Goal: Task Accomplishment & Management: Manage account settings

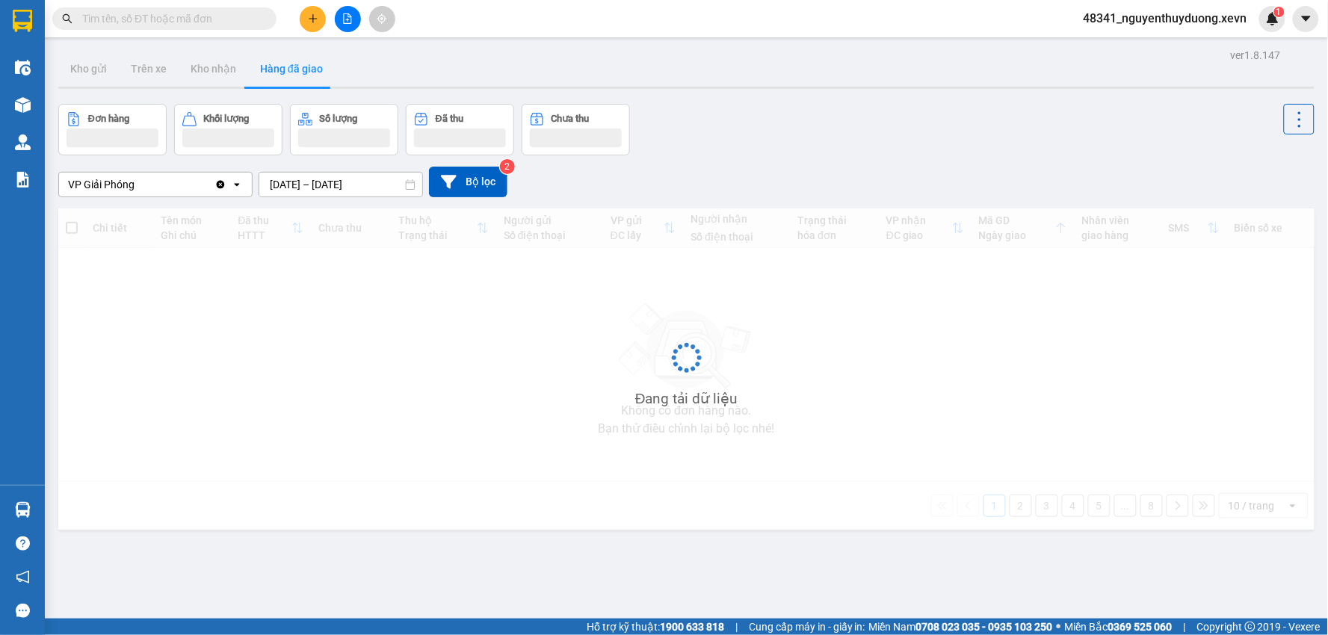
click at [1186, 16] on span "48341_nguyenthuyduong.xevn" at bounding box center [1166, 18] width 188 height 19
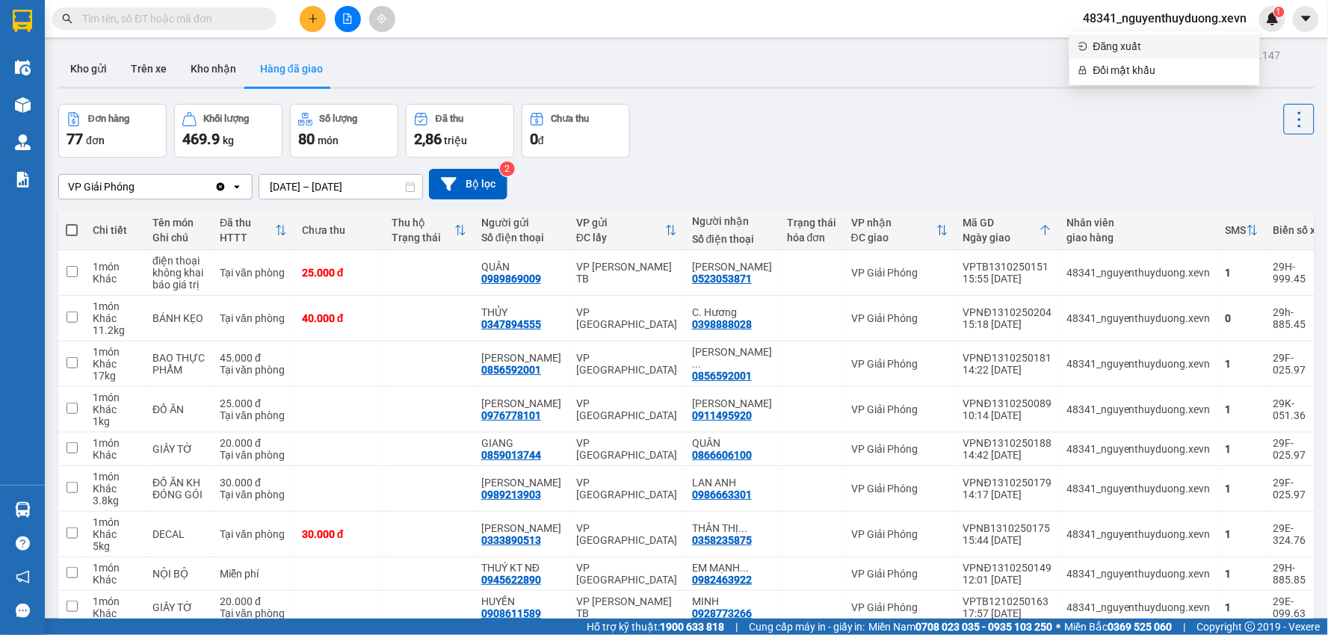
click at [1124, 50] on span "Đăng xuất" at bounding box center [1172, 46] width 158 height 16
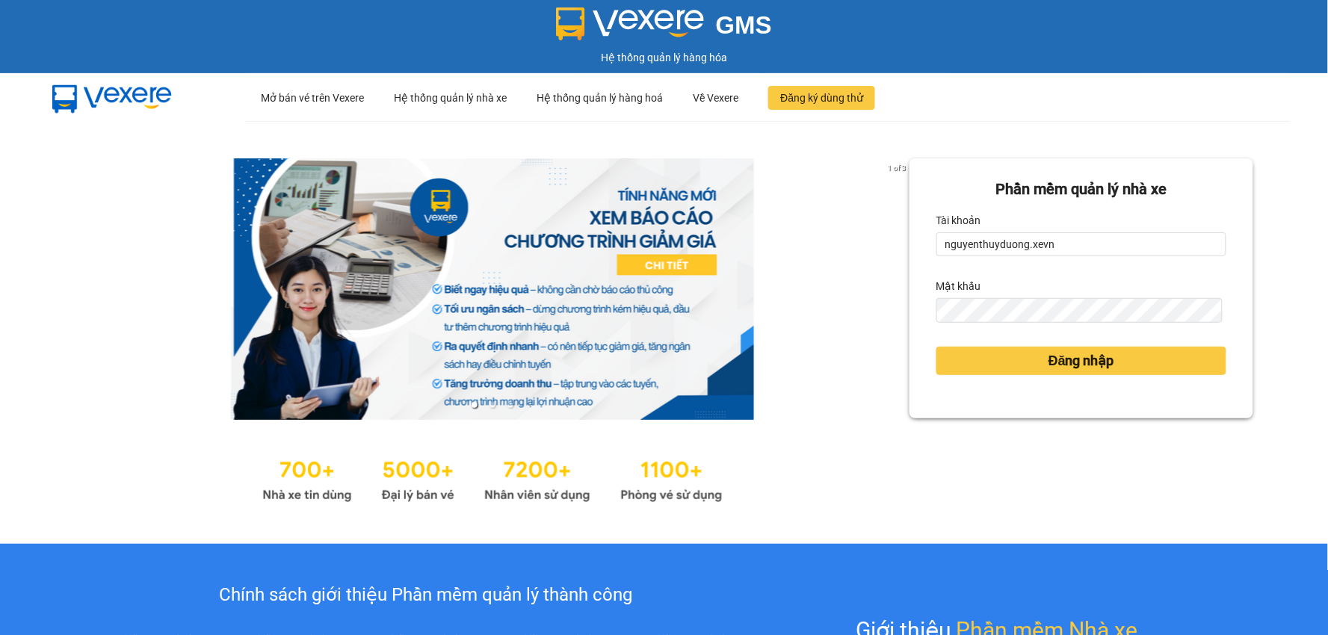
click at [1130, 272] on form "Phần mềm quản lý nhà xe Tài khoản nguyenthuyduong.xevn Mật khẩu Đăng nhập" at bounding box center [1081, 288] width 290 height 221
click at [1072, 247] on input "nguyenthuyduong.xevn" at bounding box center [1081, 244] width 290 height 24
type input "dohuyhoang.xevn"
click at [1072, 361] on span "Đăng nhập" at bounding box center [1081, 360] width 66 height 21
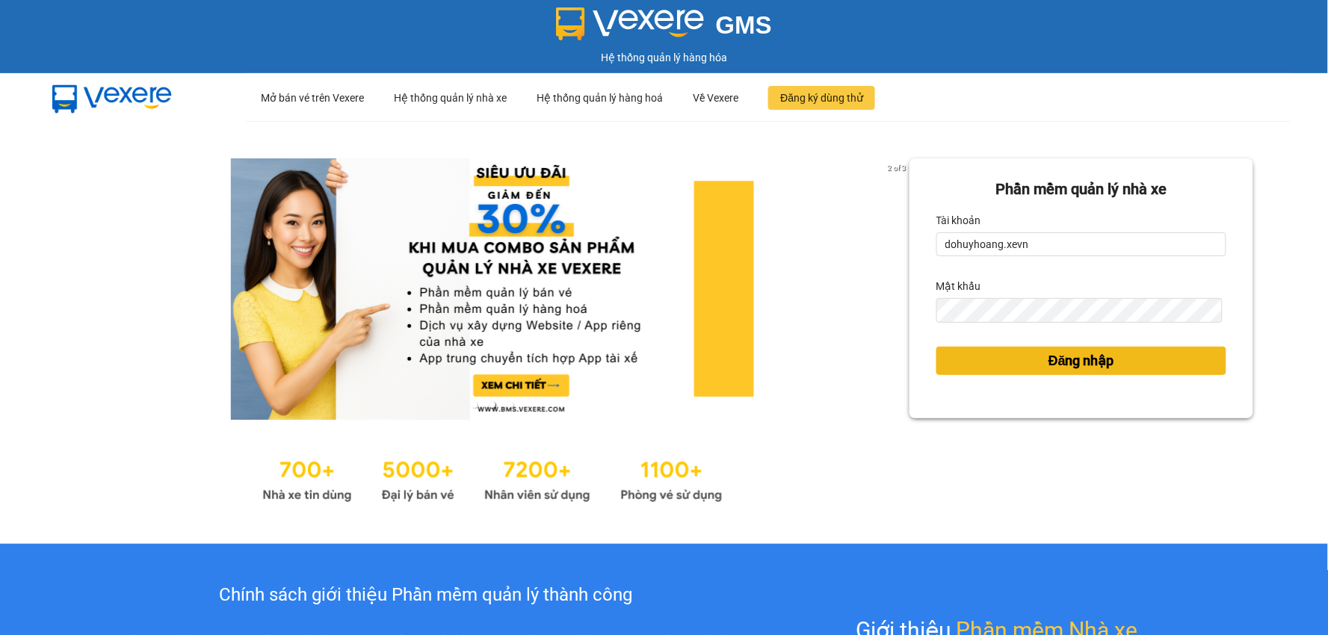
click at [1070, 357] on span "Đăng nhập" at bounding box center [1081, 360] width 66 height 21
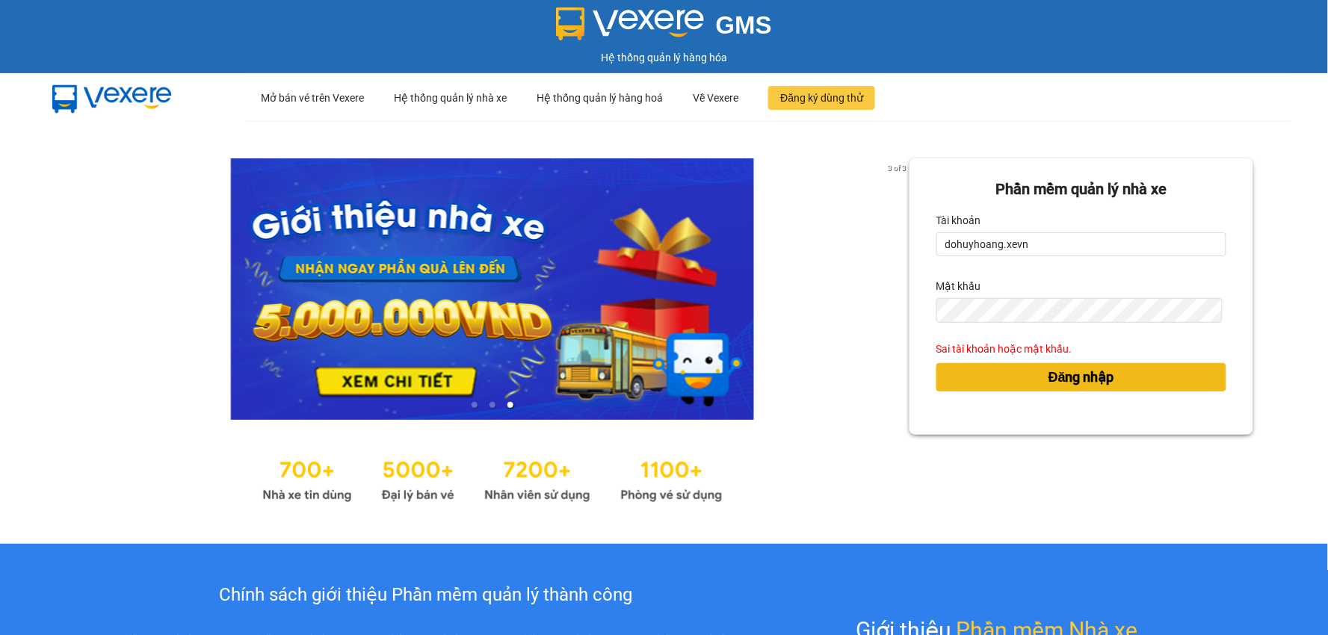
click at [1070, 357] on div "Đăng nhập" at bounding box center [1081, 377] width 290 height 40
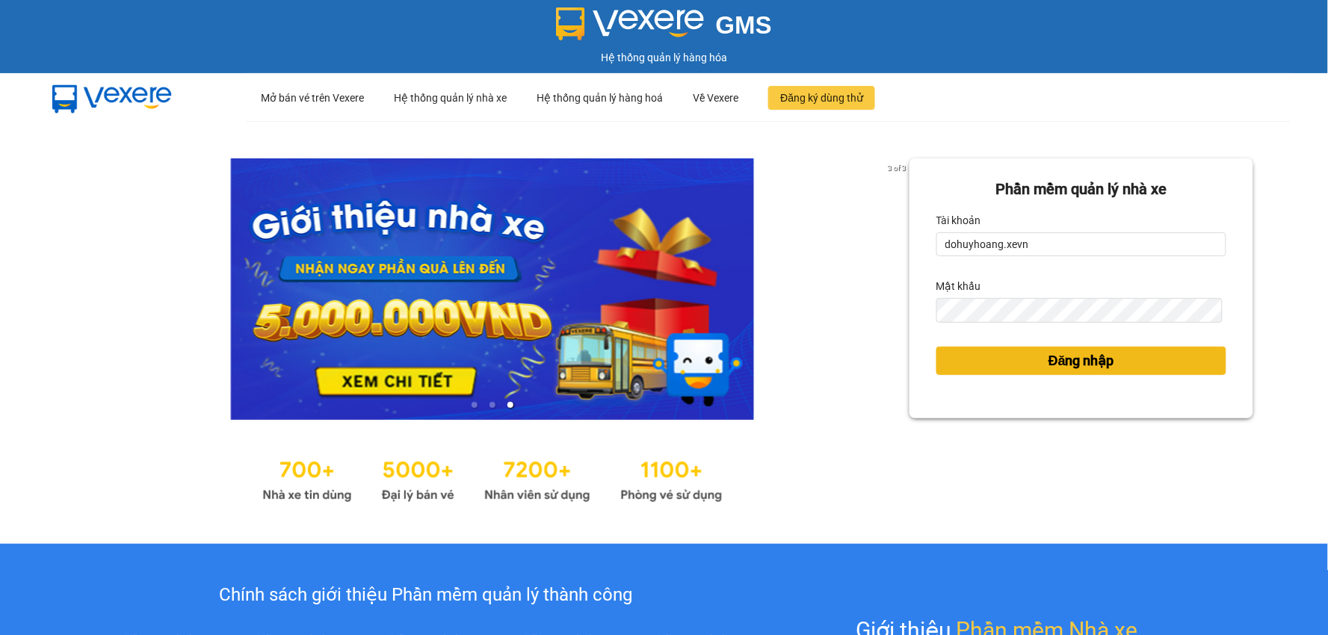
click at [1069, 359] on span "Đăng nhập" at bounding box center [1081, 360] width 66 height 21
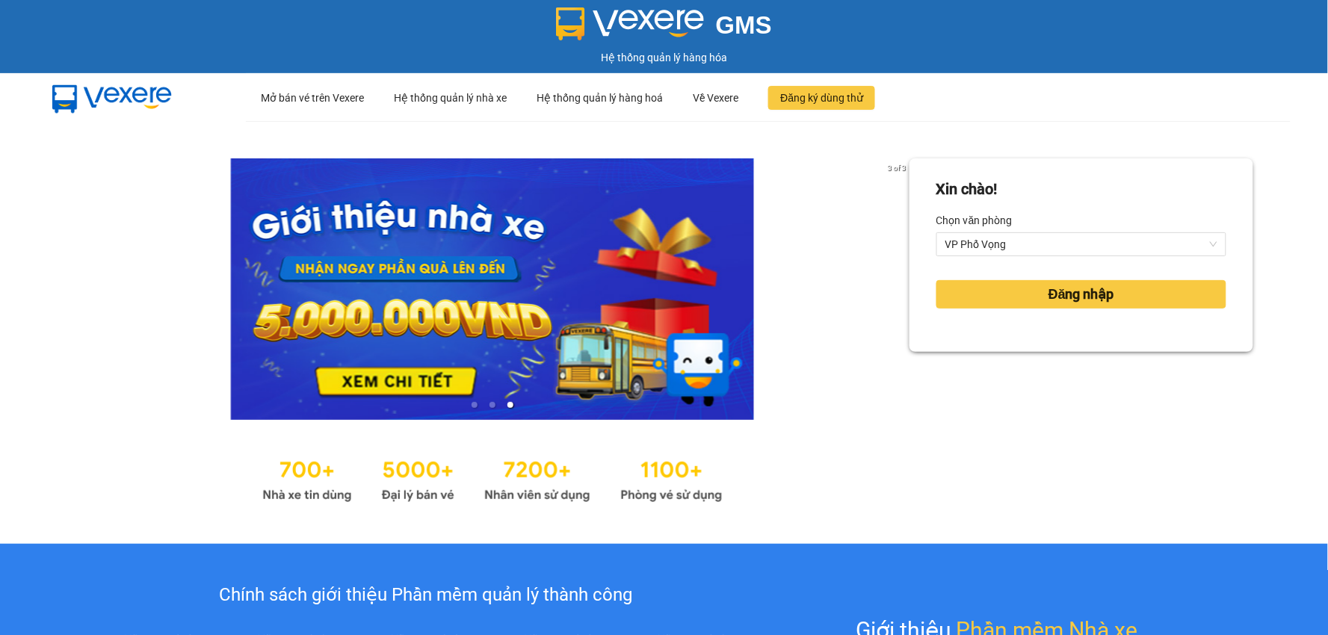
click at [981, 223] on label "Chọn văn phòng" at bounding box center [974, 220] width 76 height 24
click at [981, 233] on input "Chọn văn phòng" at bounding box center [1076, 244] width 262 height 22
click at [998, 232] on div "VP Phố Vọng" at bounding box center [1081, 244] width 290 height 24
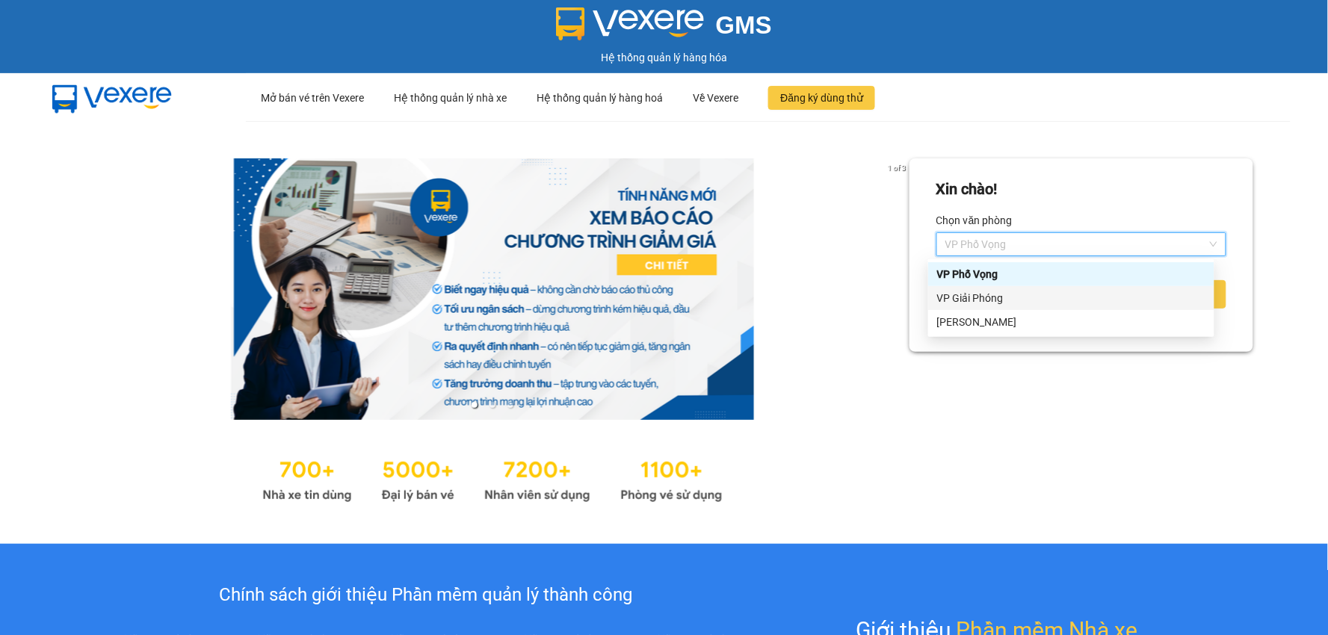
click at [974, 300] on div "VP Giải Phóng" at bounding box center [1071, 298] width 268 height 16
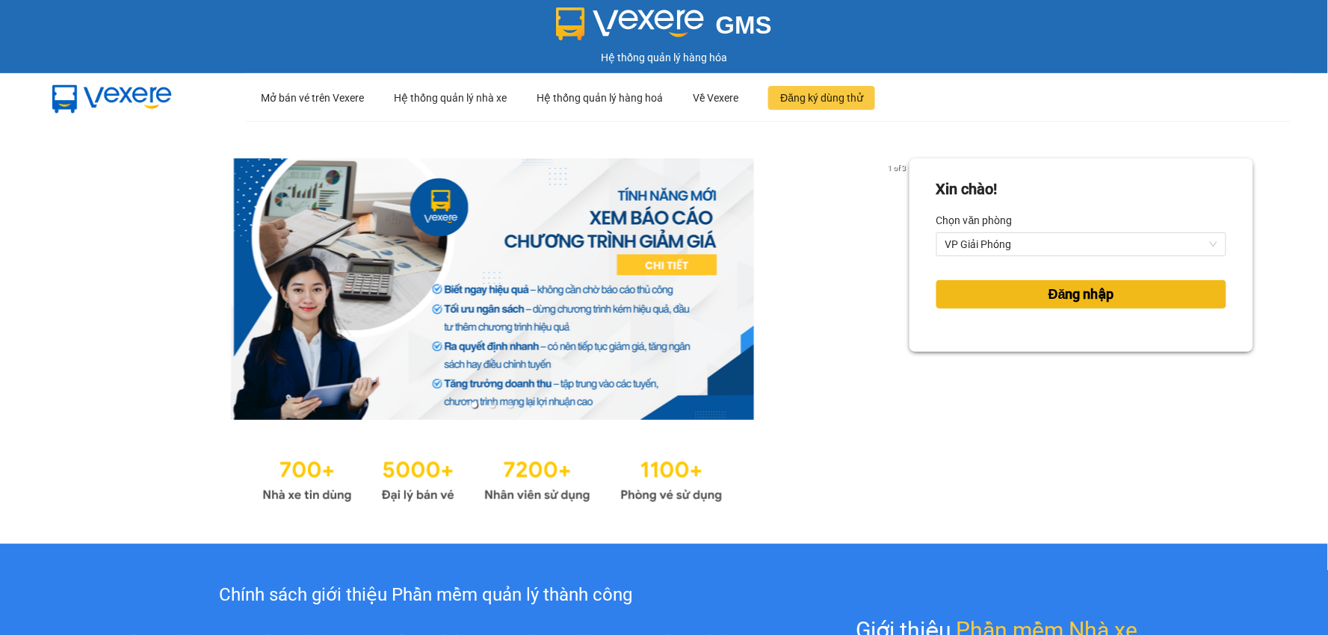
click at [977, 297] on button "Đăng nhập" at bounding box center [1081, 294] width 290 height 28
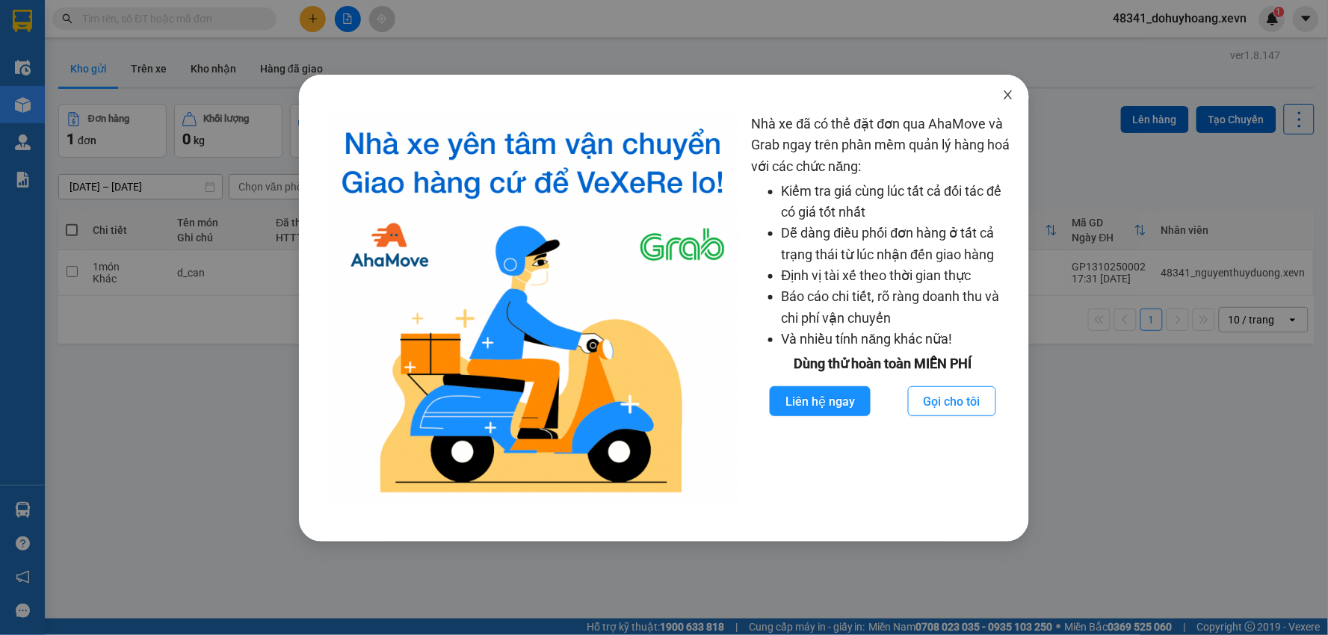
click at [1021, 92] on span "Close" at bounding box center [1008, 96] width 42 height 42
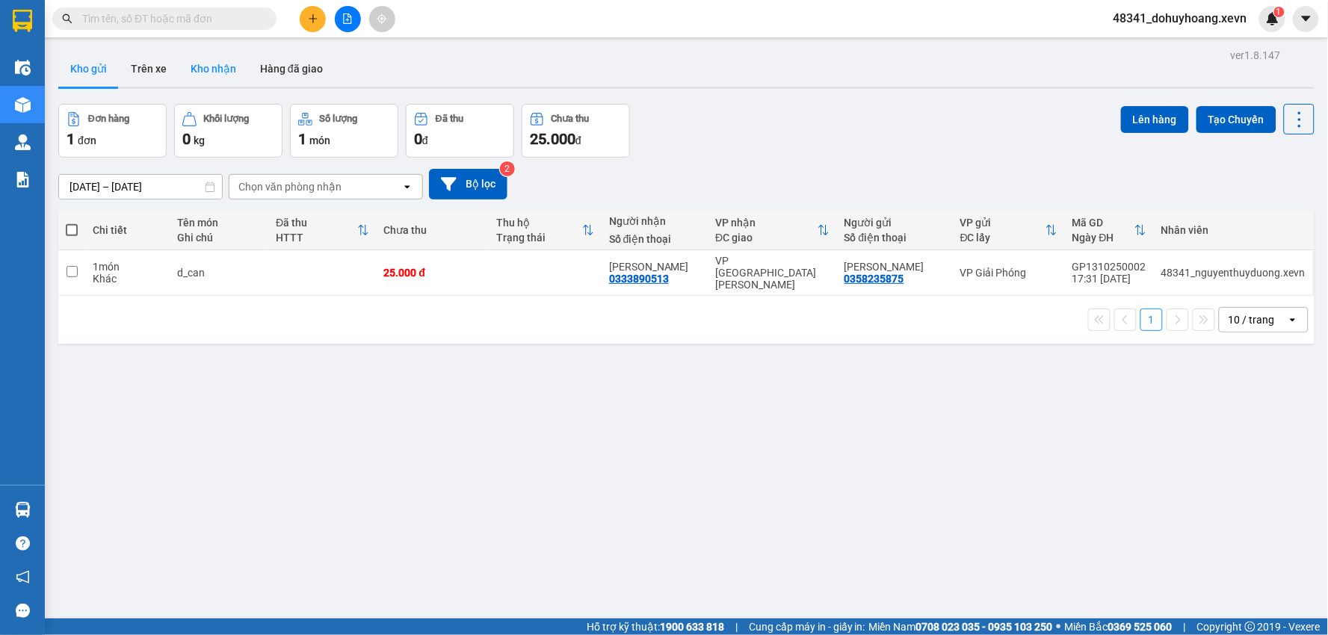
click at [179, 72] on button "Kho nhận" at bounding box center [213, 69] width 69 height 36
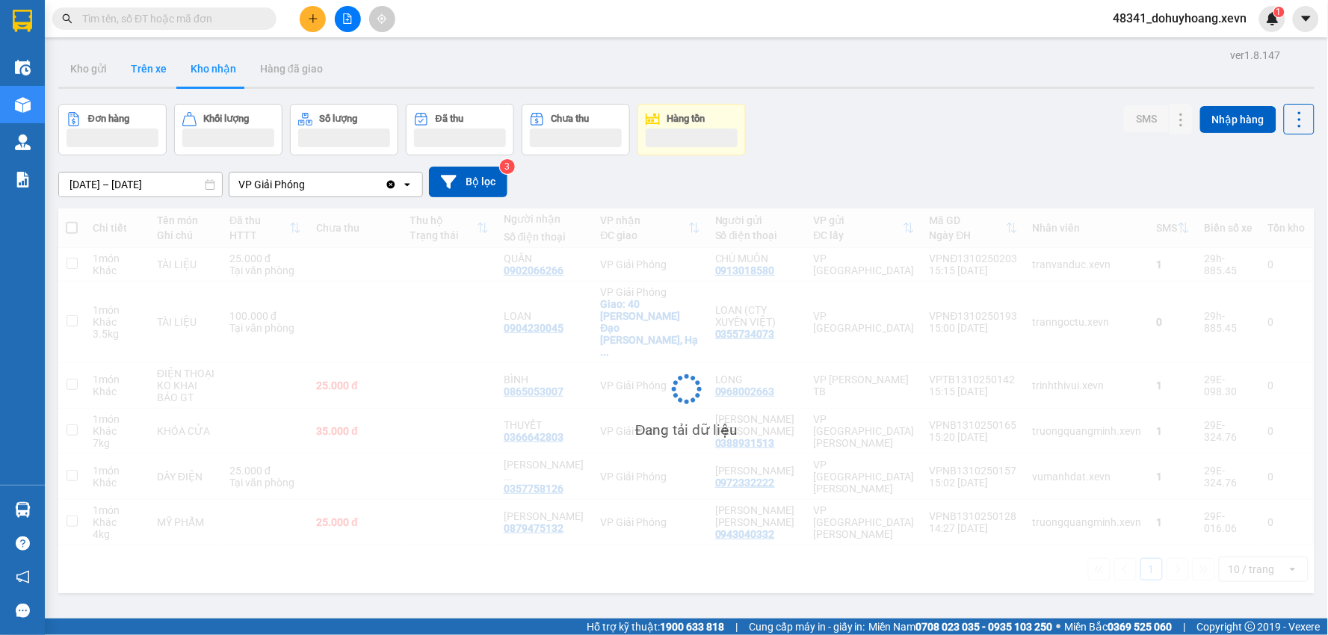
click at [152, 69] on button "Trên xe" at bounding box center [149, 69] width 60 height 36
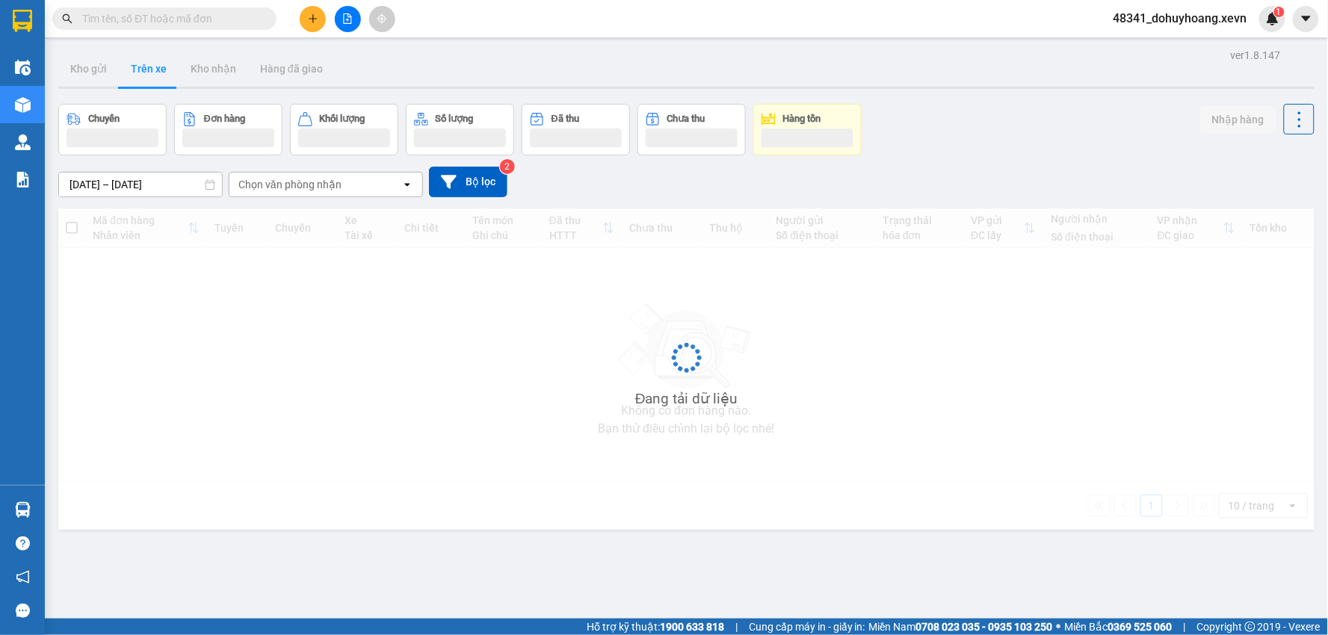
click at [152, 69] on button "Trên xe" at bounding box center [149, 69] width 60 height 36
click at [327, 191] on div "Chọn văn phòng nhận" at bounding box center [289, 184] width 103 height 15
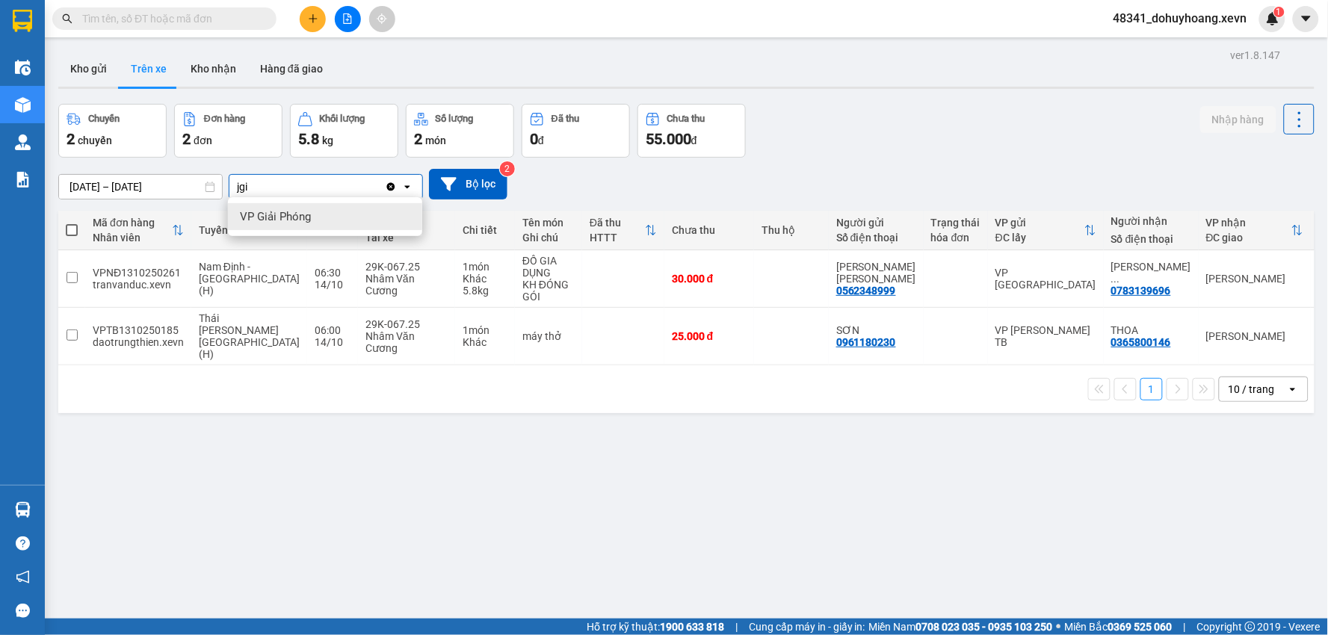
type input "jgi"
click at [324, 209] on div "VP Giải Phóng" at bounding box center [325, 216] width 194 height 27
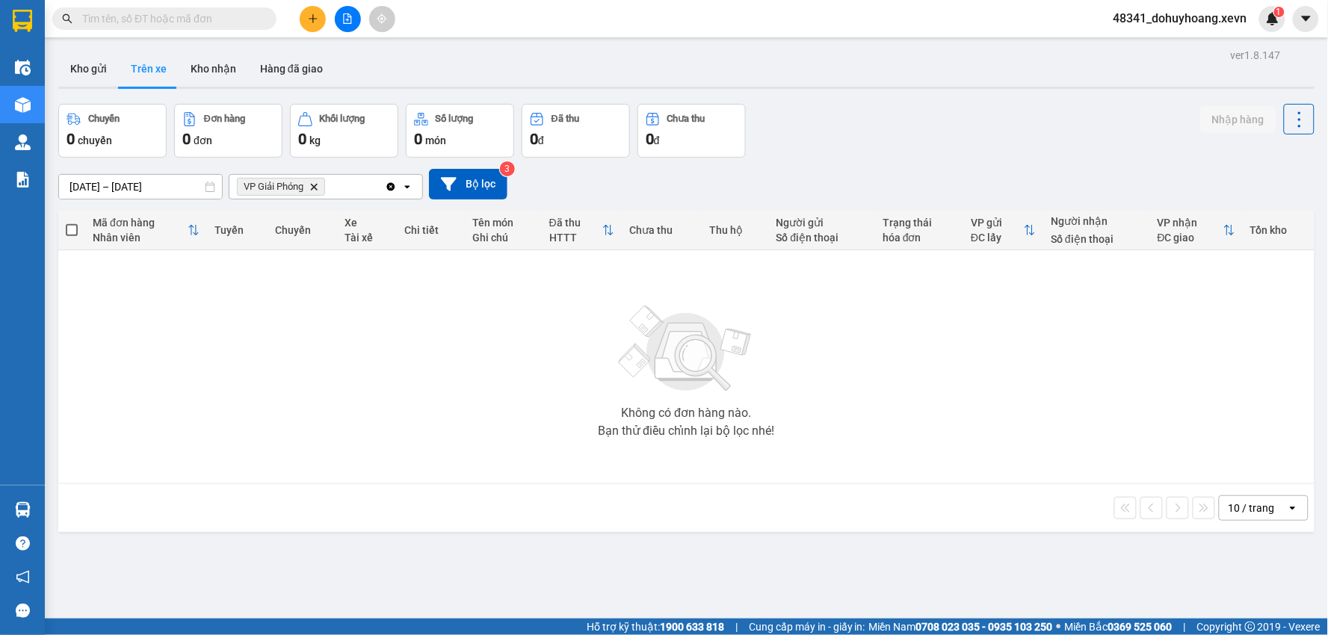
click at [127, 16] on input "text" at bounding box center [170, 18] width 176 height 16
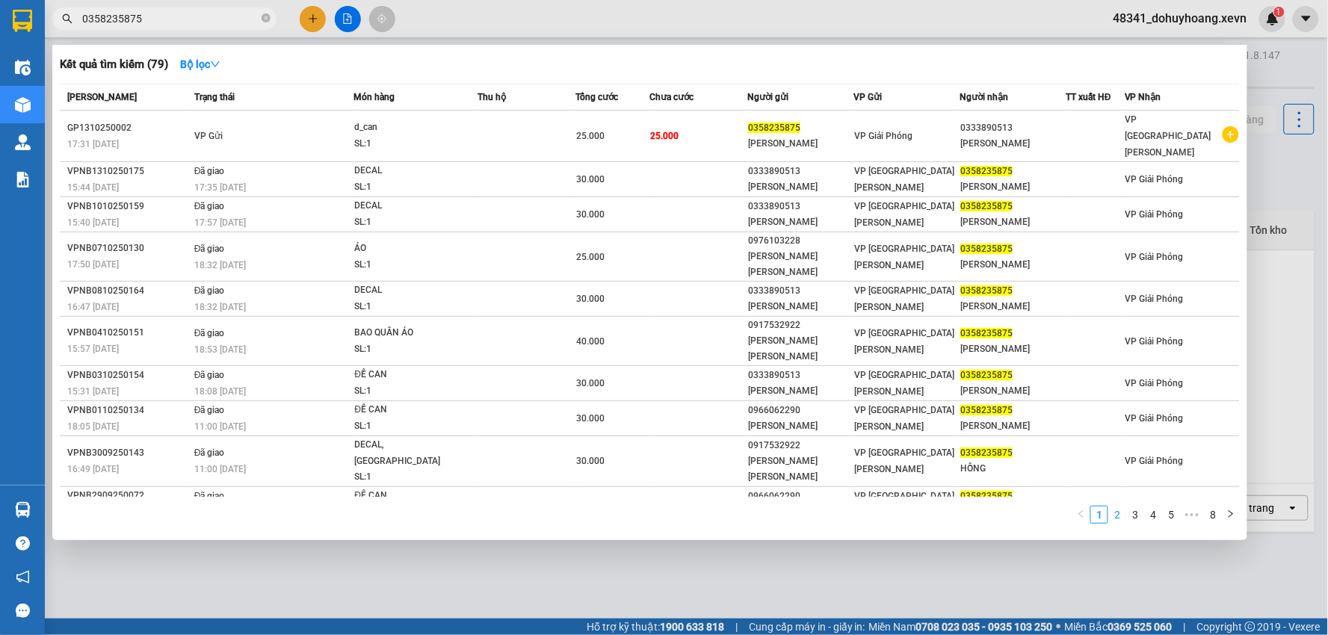
type input "0358235875"
click at [1122, 507] on link "2" at bounding box center [1117, 515] width 16 height 16
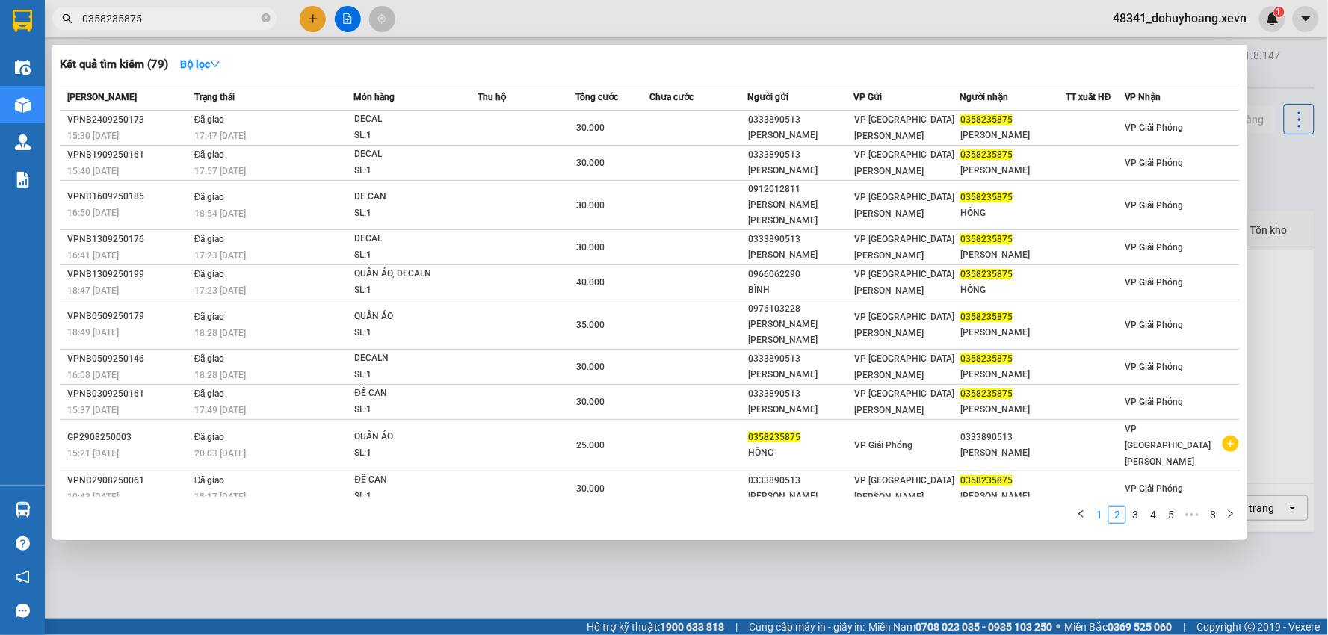
click at [1107, 507] on link "1" at bounding box center [1099, 515] width 16 height 16
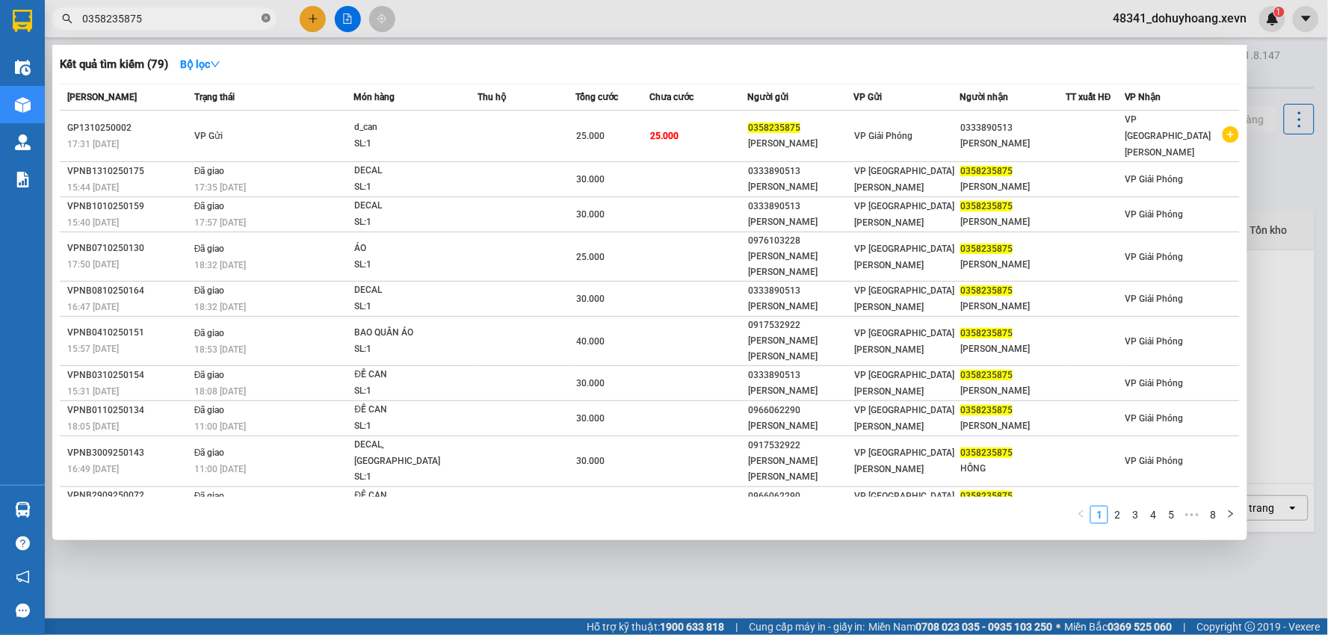
click at [269, 21] on icon "close-circle" at bounding box center [266, 17] width 9 height 9
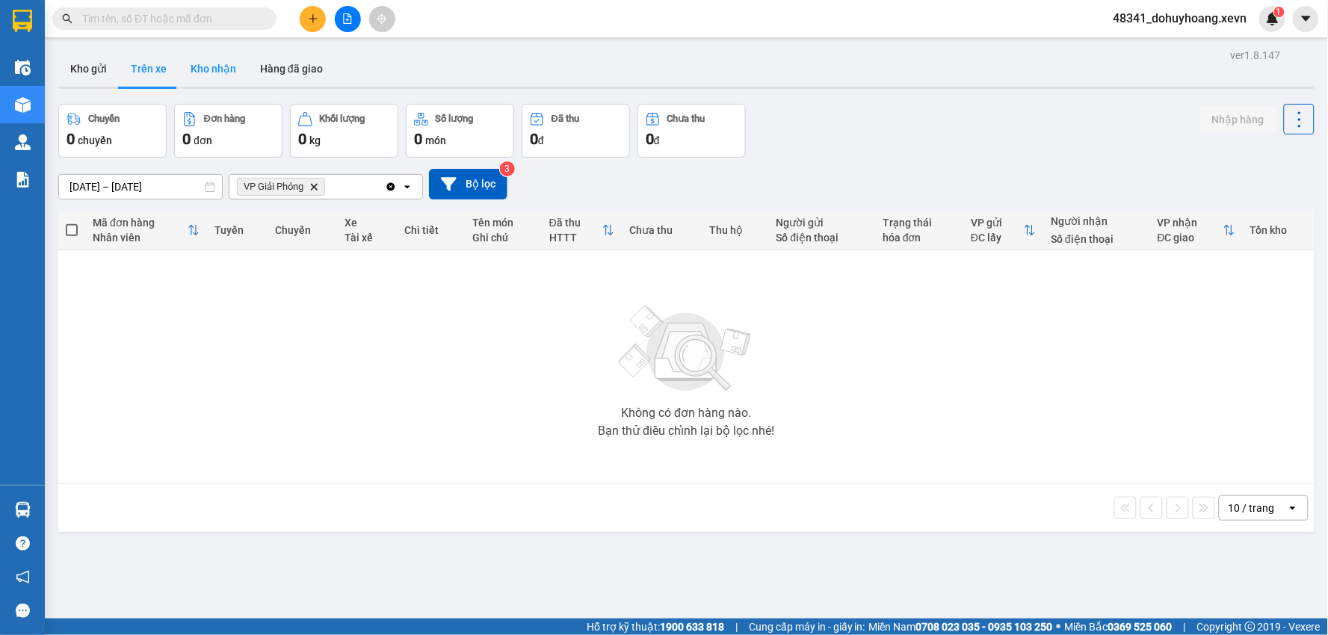
click at [188, 75] on button "Kho nhận" at bounding box center [213, 69] width 69 height 36
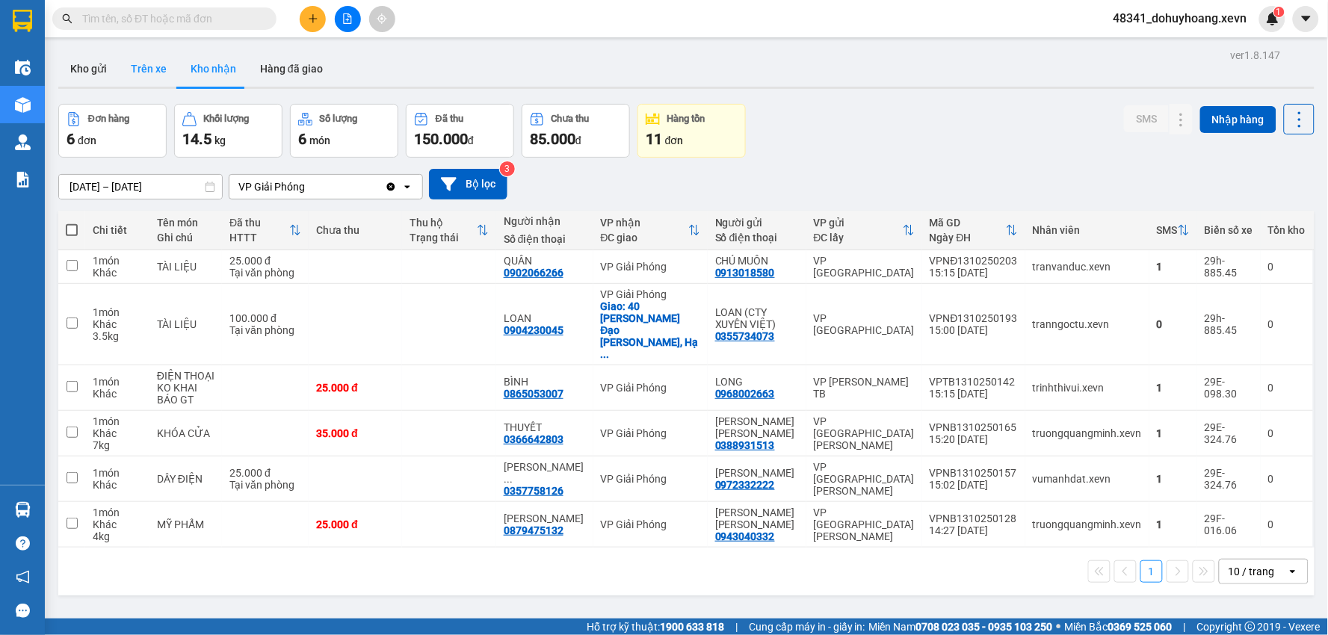
click at [152, 78] on button "Trên xe" at bounding box center [149, 69] width 60 height 36
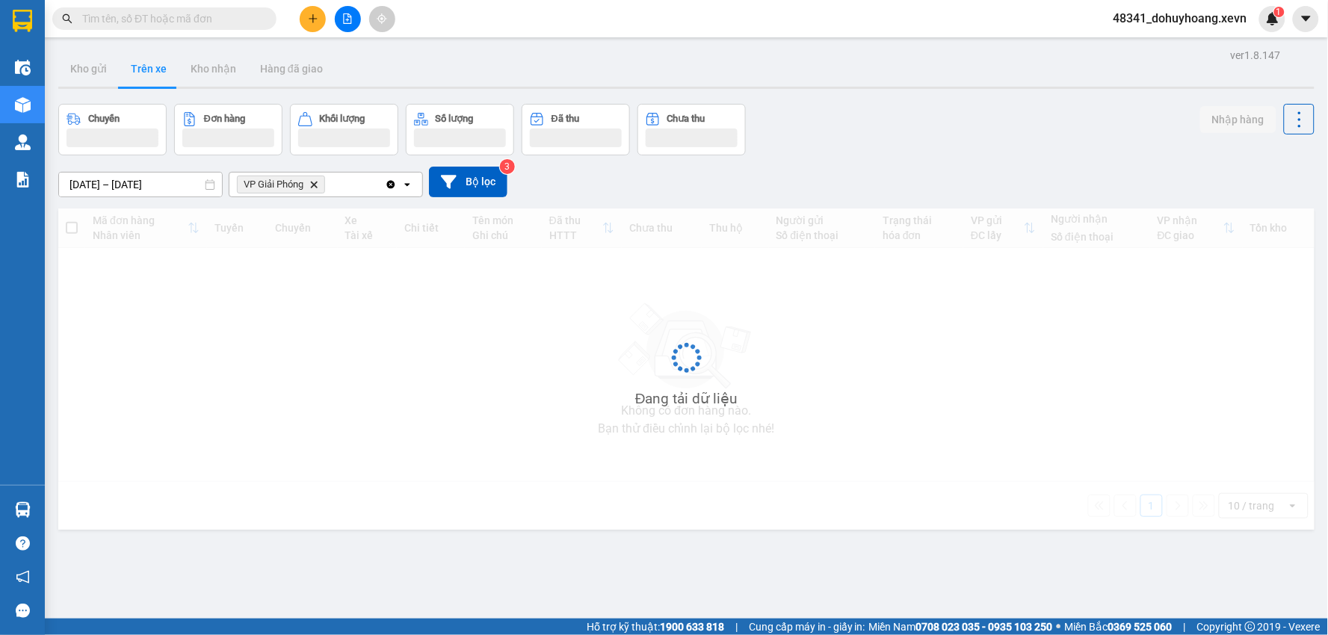
click at [152, 78] on button "Trên xe" at bounding box center [149, 69] width 60 height 36
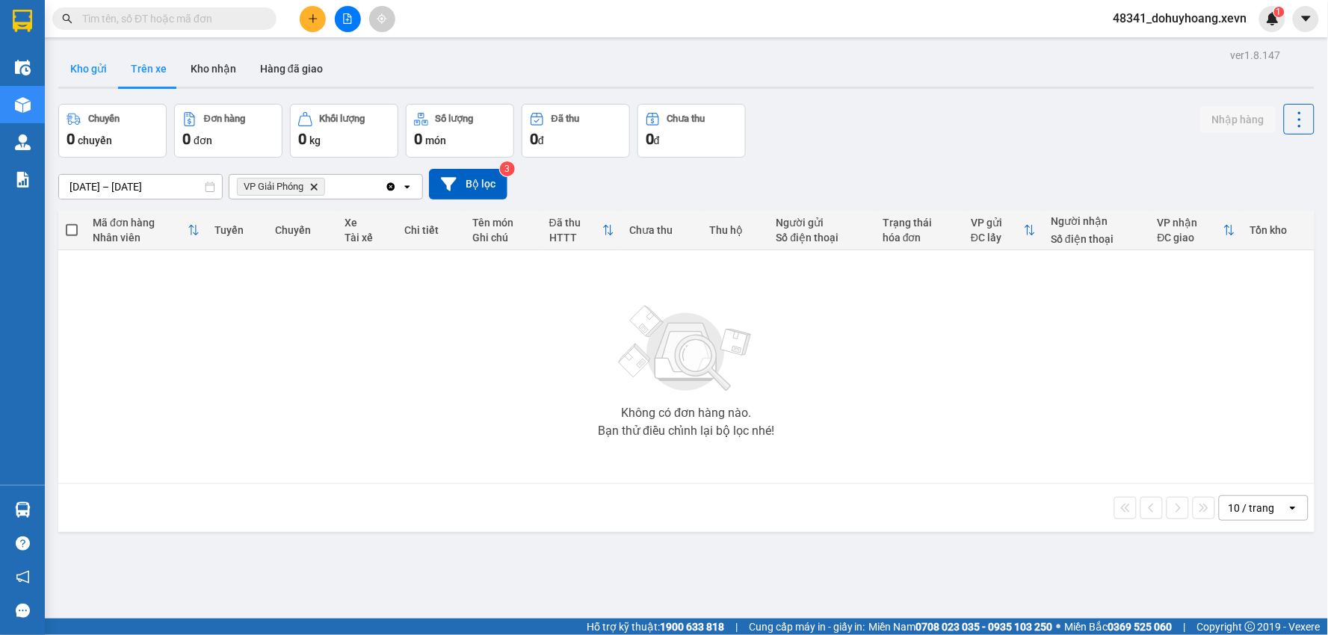
click at [102, 62] on button "Kho gửi" at bounding box center [88, 69] width 61 height 36
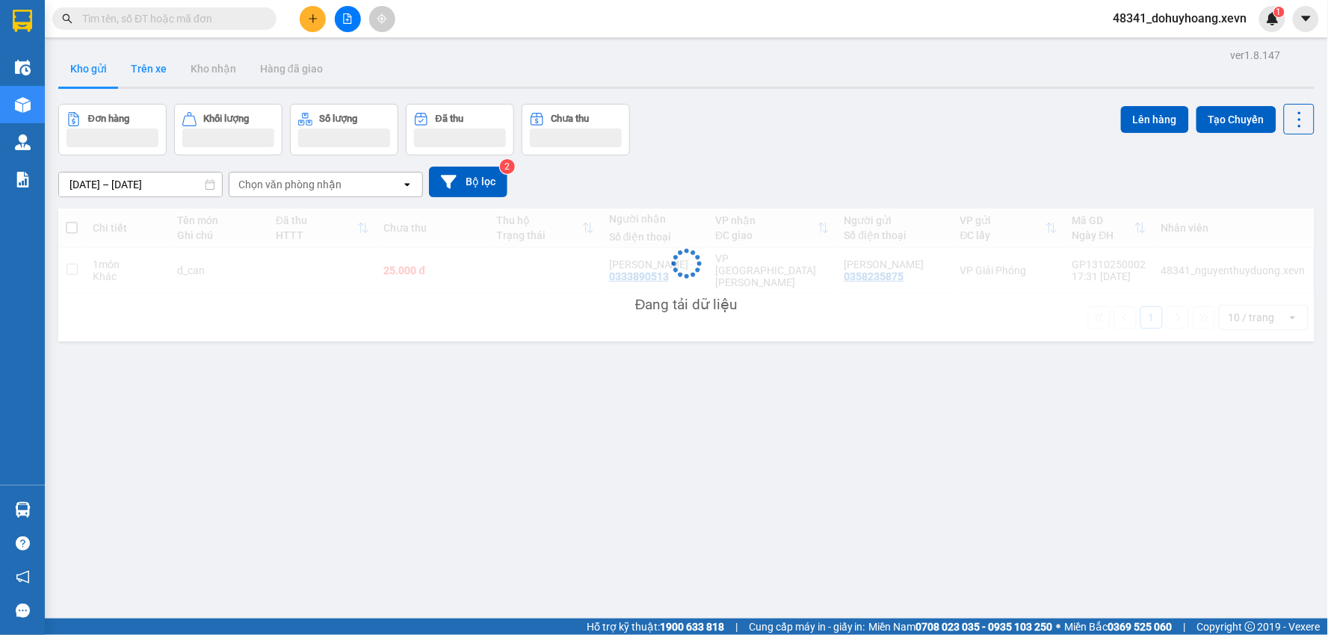
click at [157, 70] on button "Trên xe" at bounding box center [149, 69] width 60 height 36
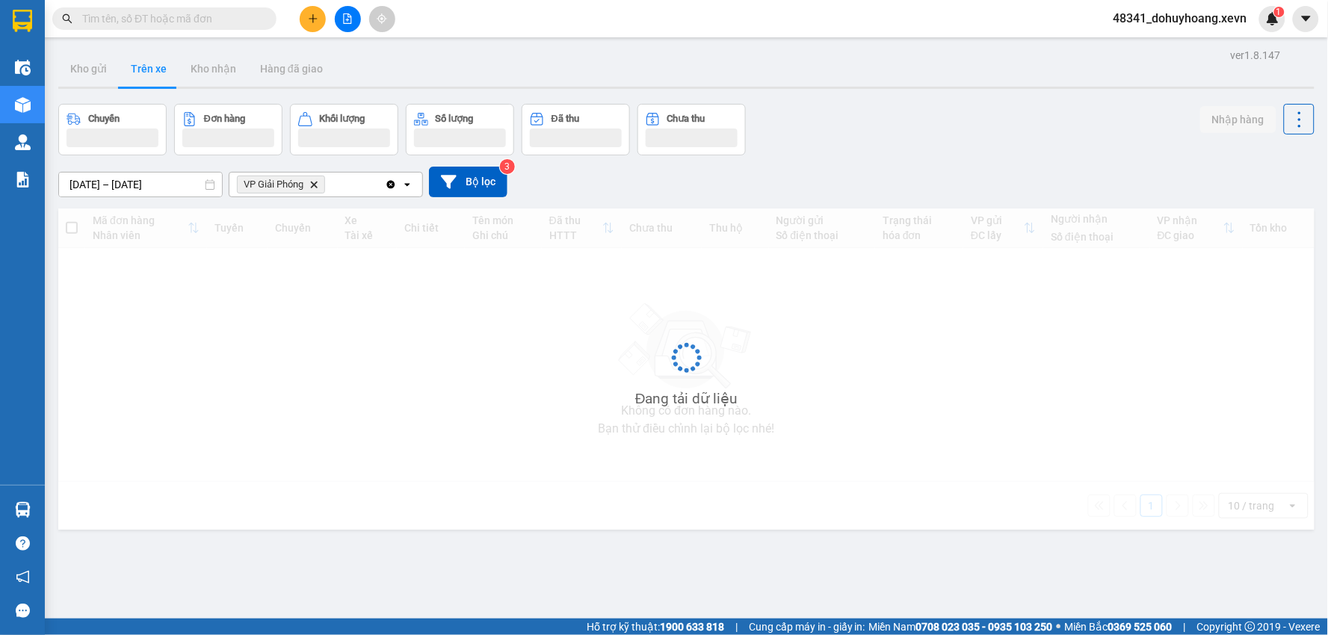
click at [157, 70] on button "Trên xe" at bounding box center [149, 69] width 60 height 36
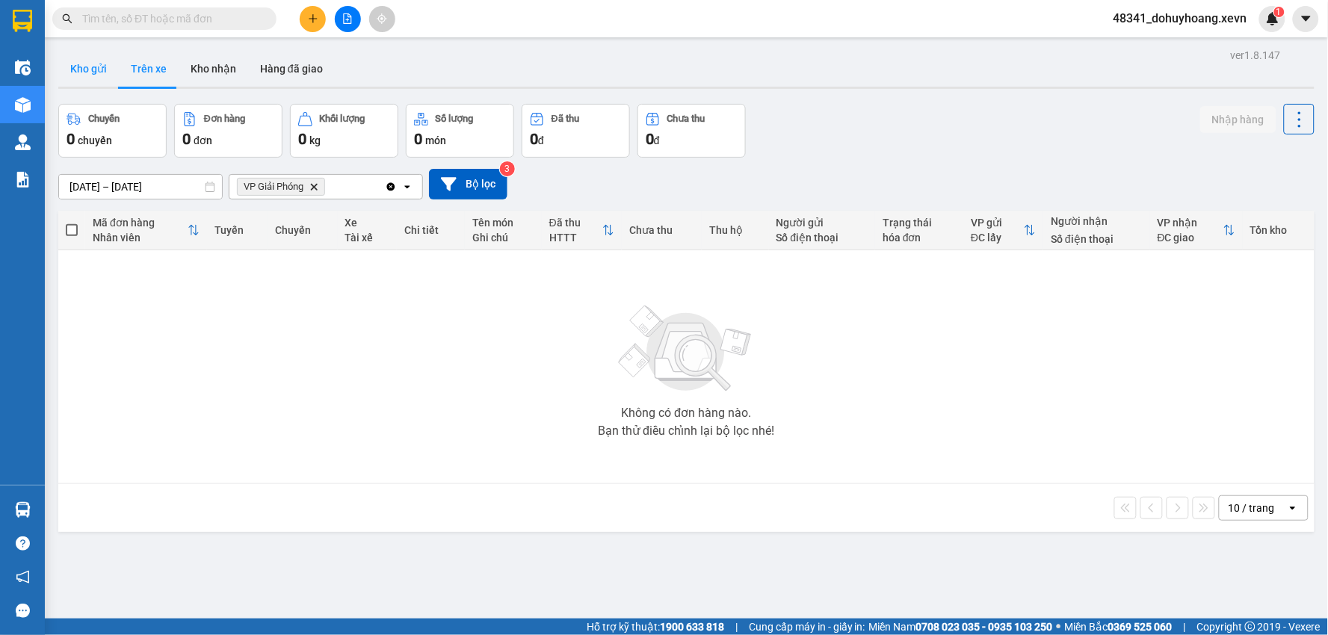
click at [93, 55] on button "Kho gửi" at bounding box center [88, 69] width 61 height 36
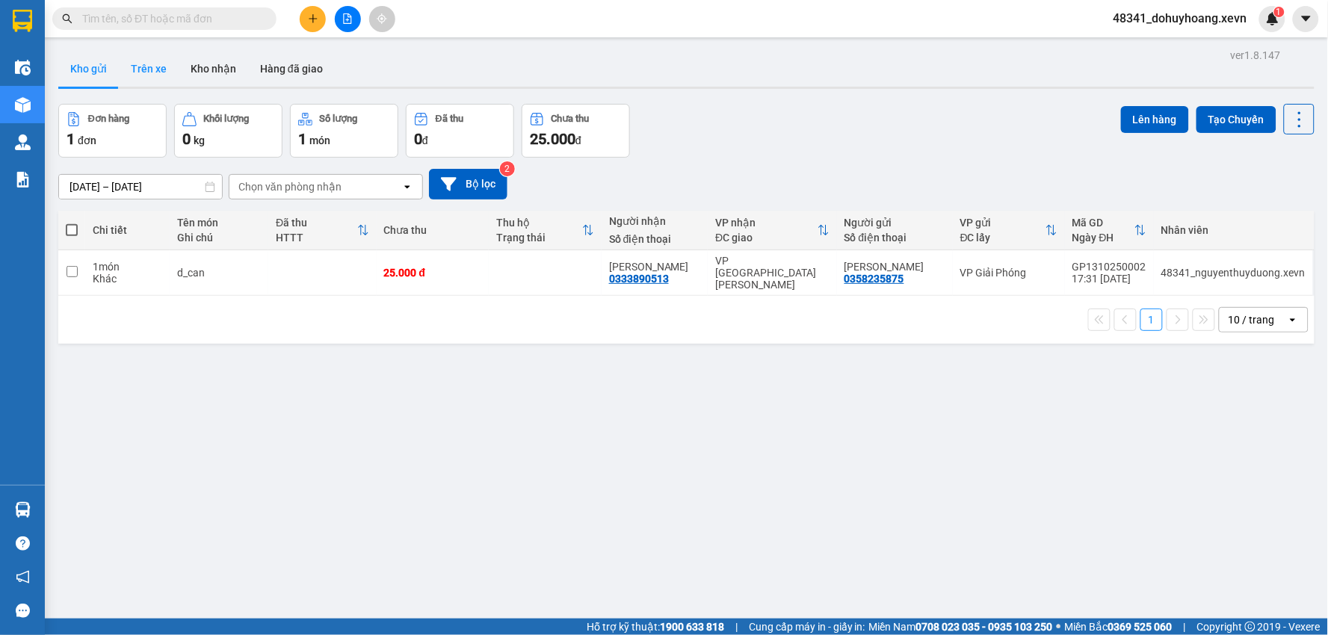
click at [123, 64] on button "Trên xe" at bounding box center [149, 69] width 60 height 36
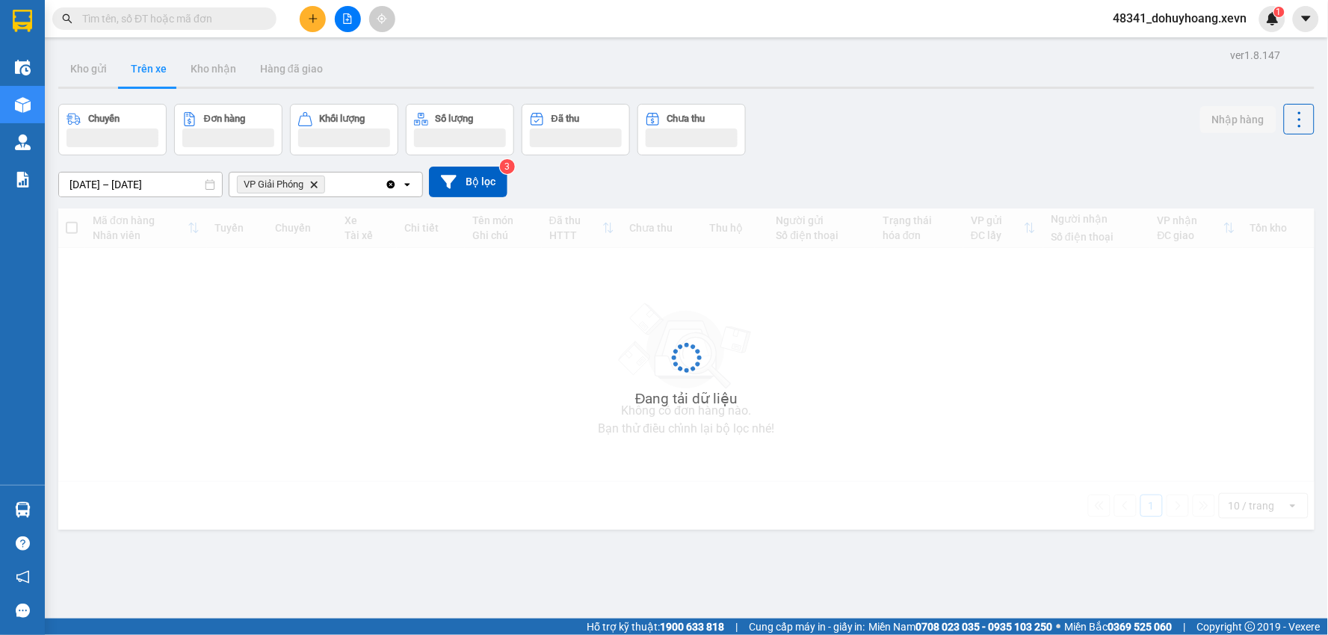
click at [123, 64] on button "Trên xe" at bounding box center [149, 69] width 60 height 36
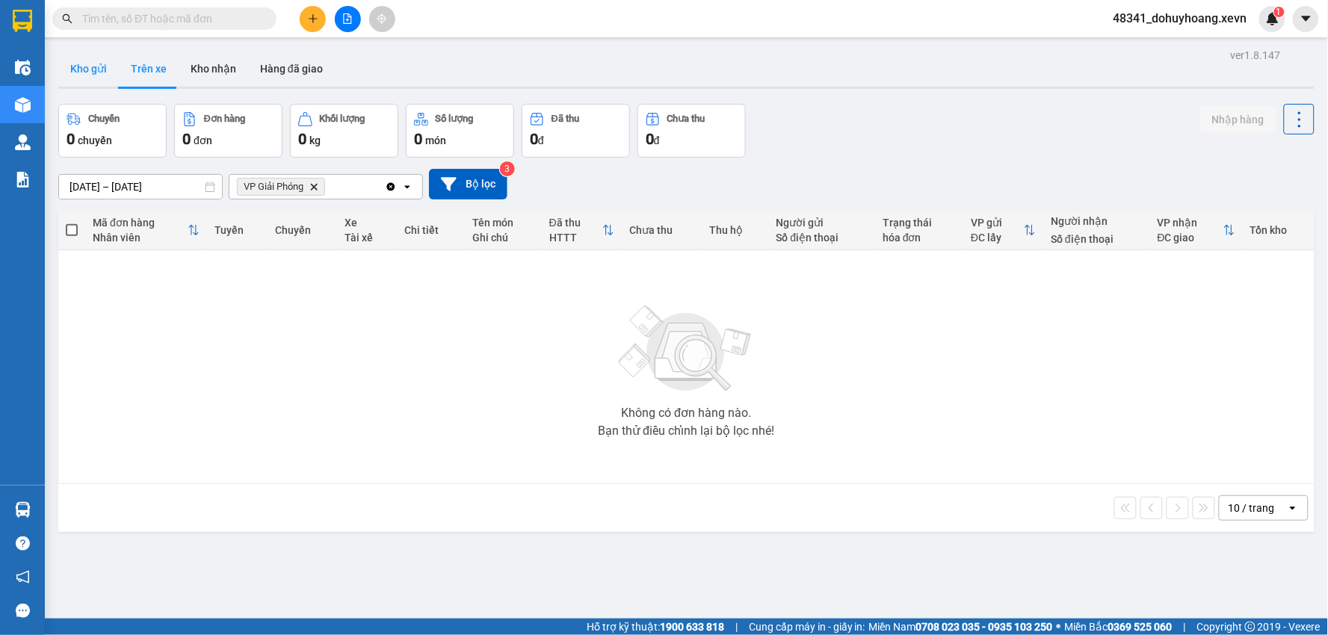
click at [112, 63] on button "Kho gửi" at bounding box center [88, 69] width 61 height 36
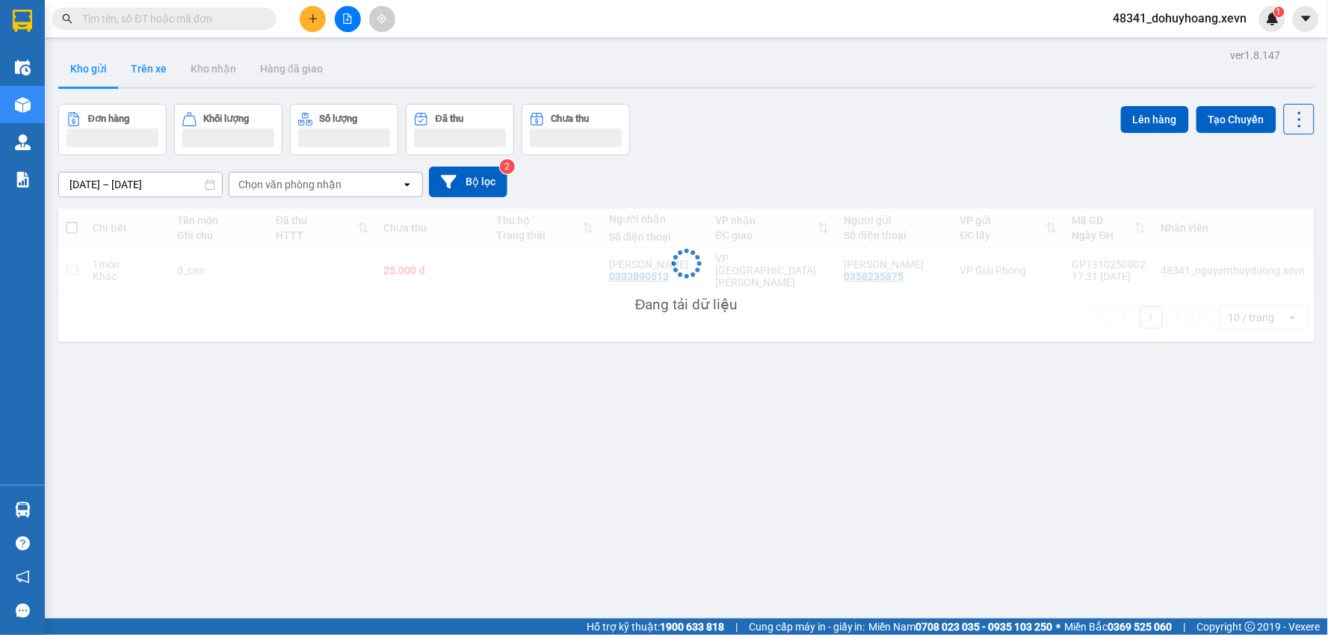
click at [144, 69] on button "Trên xe" at bounding box center [149, 69] width 60 height 36
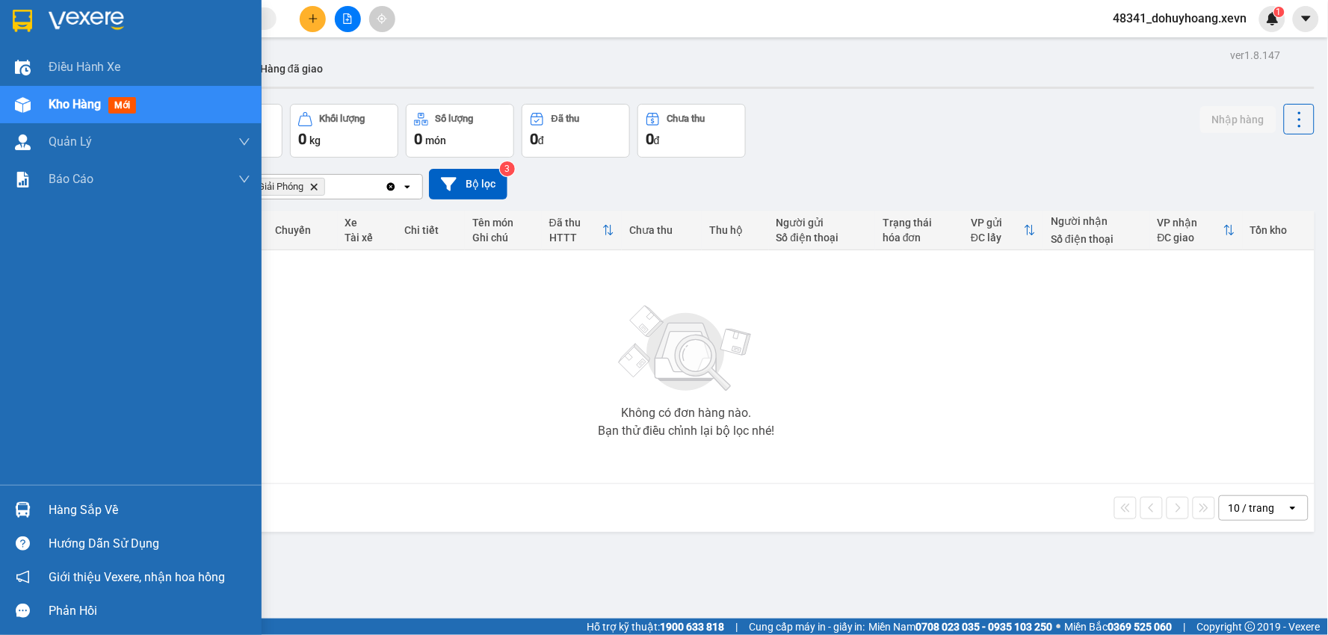
click at [46, 510] on div "Hàng sắp về" at bounding box center [131, 510] width 262 height 34
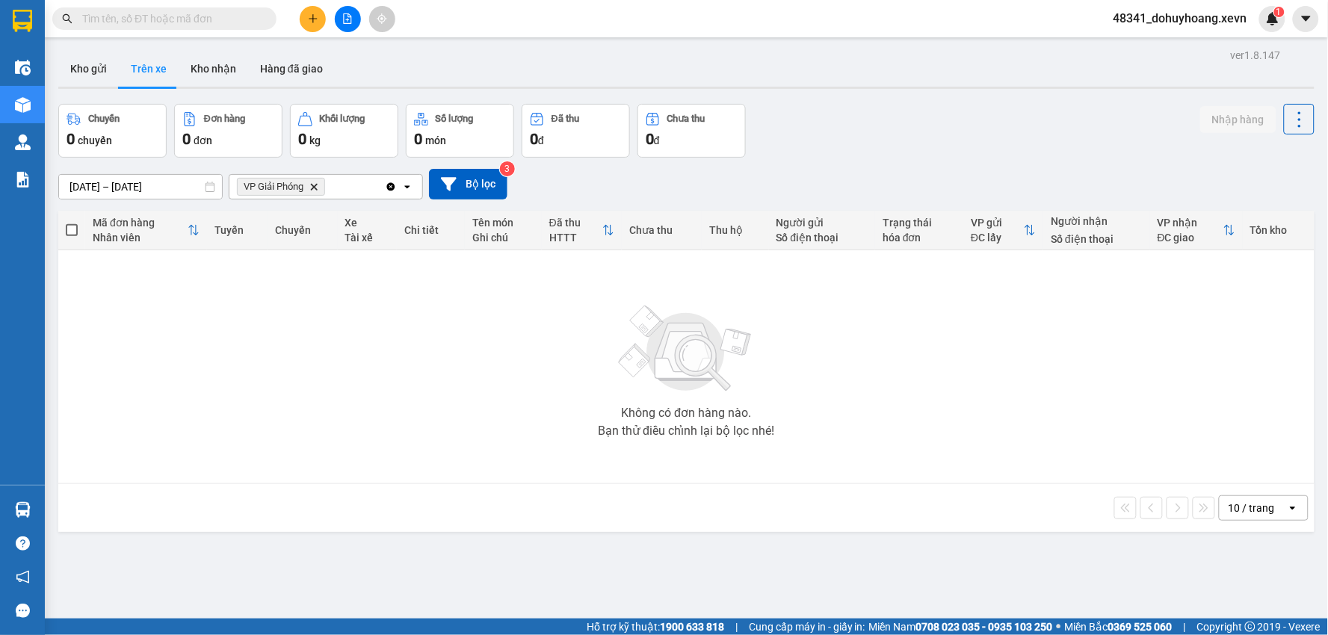
click at [114, 138] on section "Kết quả tìm kiếm ( 79 ) Bộ lọc Mã ĐH Trạng thái Món hàng Thu hộ Tổng cước Chưa …" at bounding box center [664, 317] width 1328 height 635
click at [102, 87] on div at bounding box center [686, 88] width 1256 height 2
click at [84, 67] on button "Kho gửi" at bounding box center [88, 69] width 61 height 36
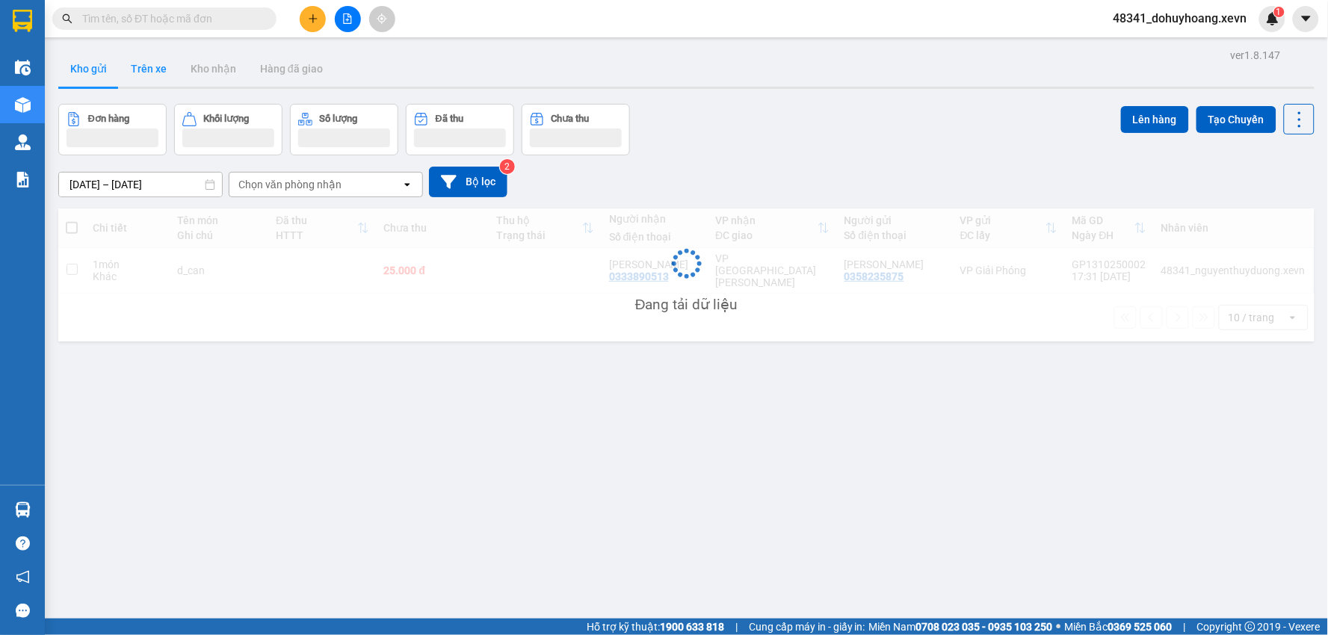
click at [132, 61] on button "Trên xe" at bounding box center [149, 69] width 60 height 36
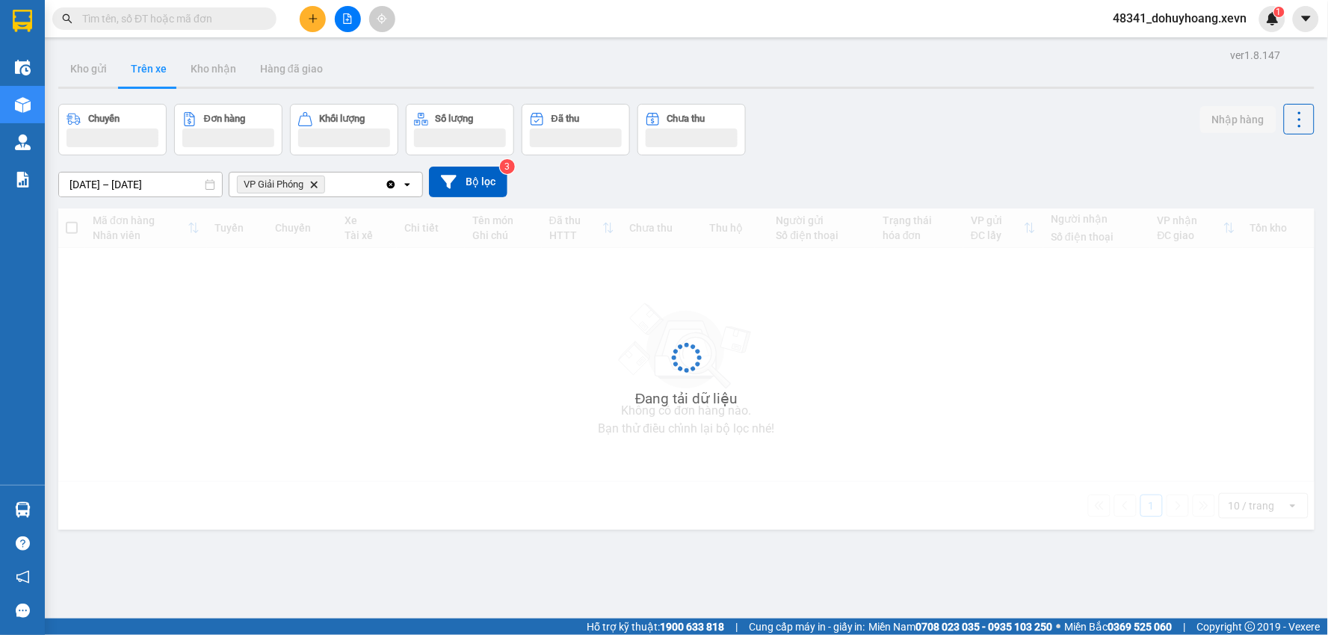
click at [132, 61] on button "Trên xe" at bounding box center [149, 69] width 60 height 36
click at [133, 61] on button "Trên xe" at bounding box center [149, 69] width 60 height 36
